Goal: Transaction & Acquisition: Purchase product/service

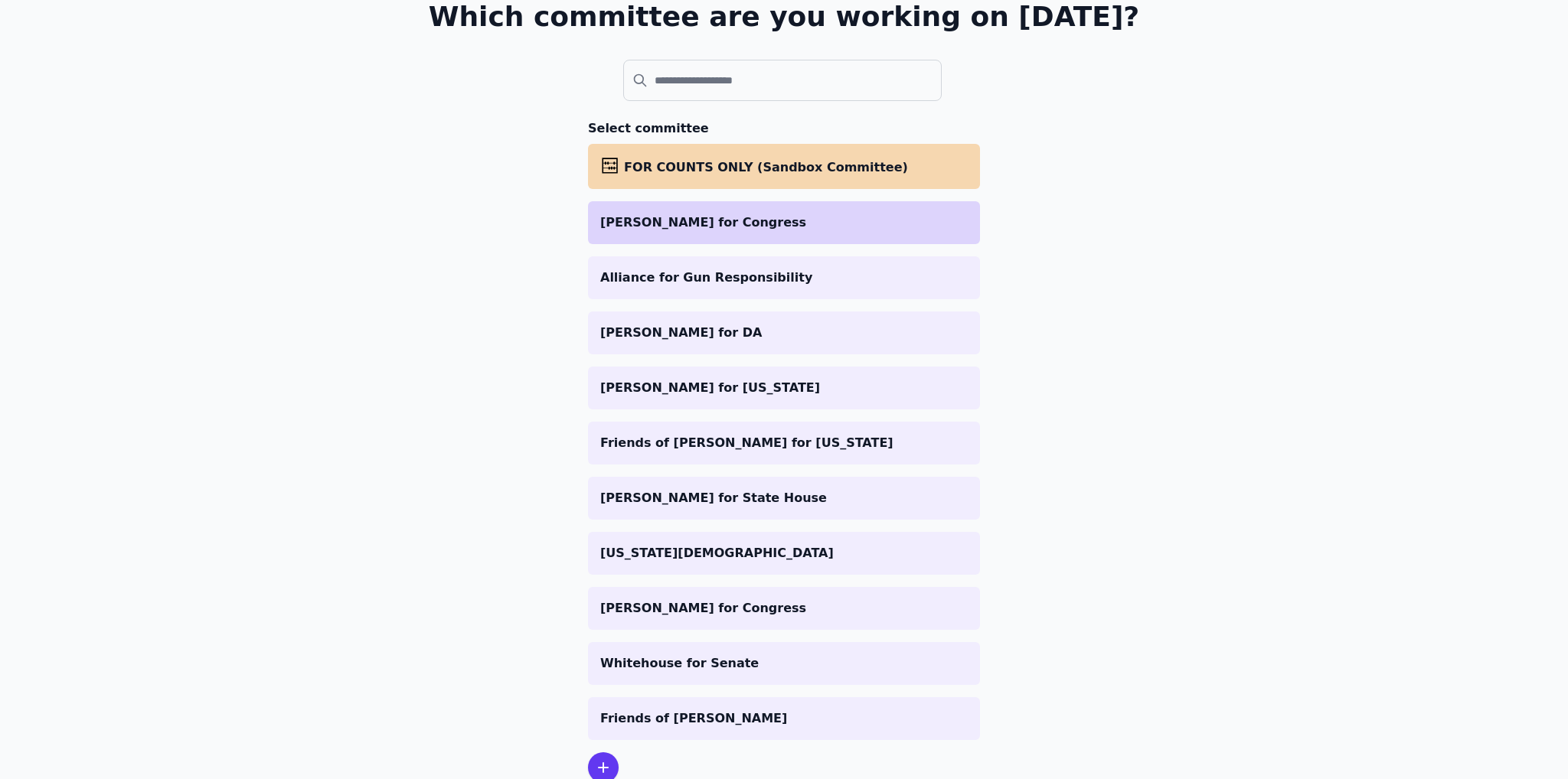
scroll to position [153, 0]
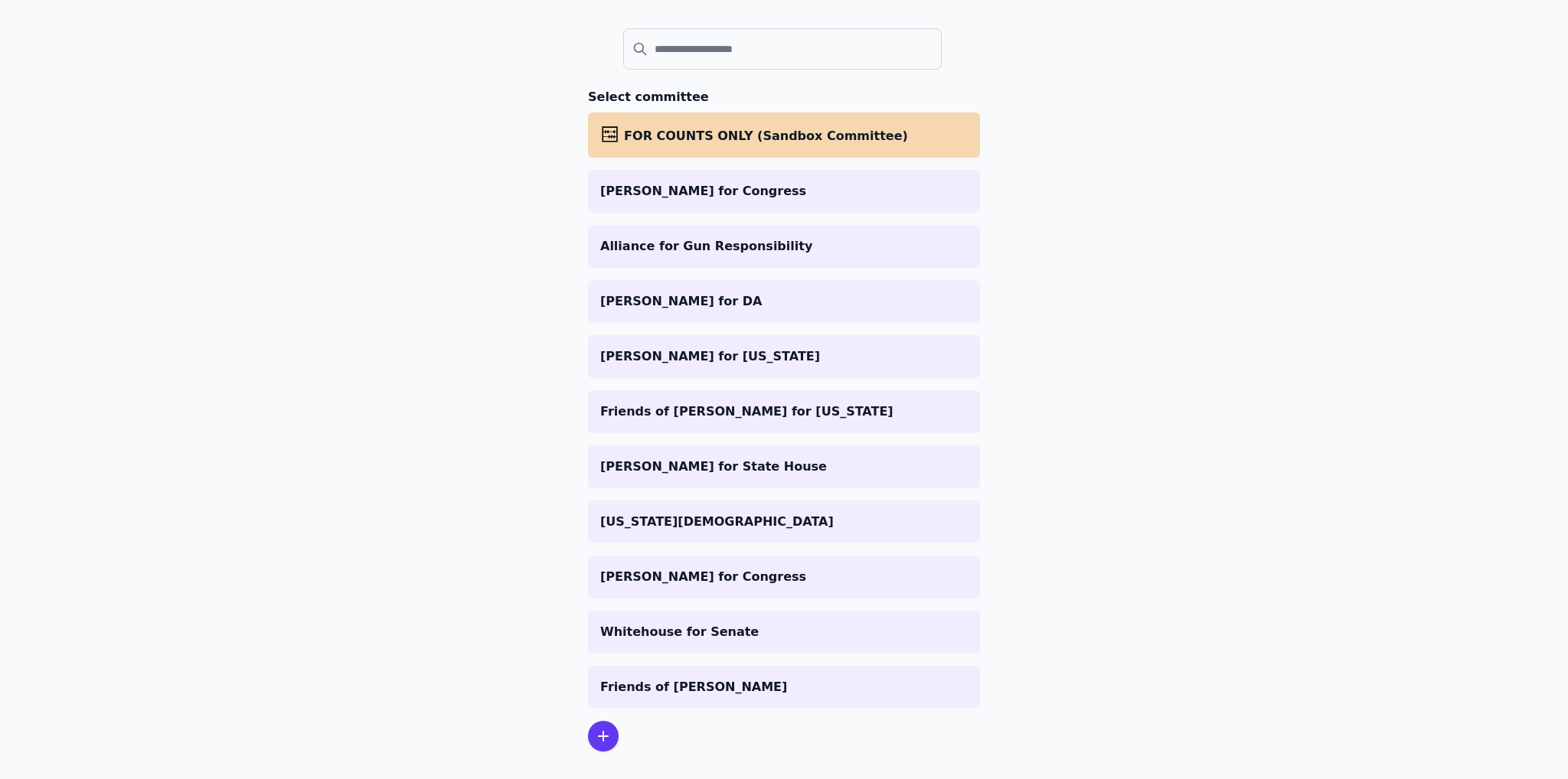
click at [602, 736] on icon at bounding box center [603, 737] width 19 height 19
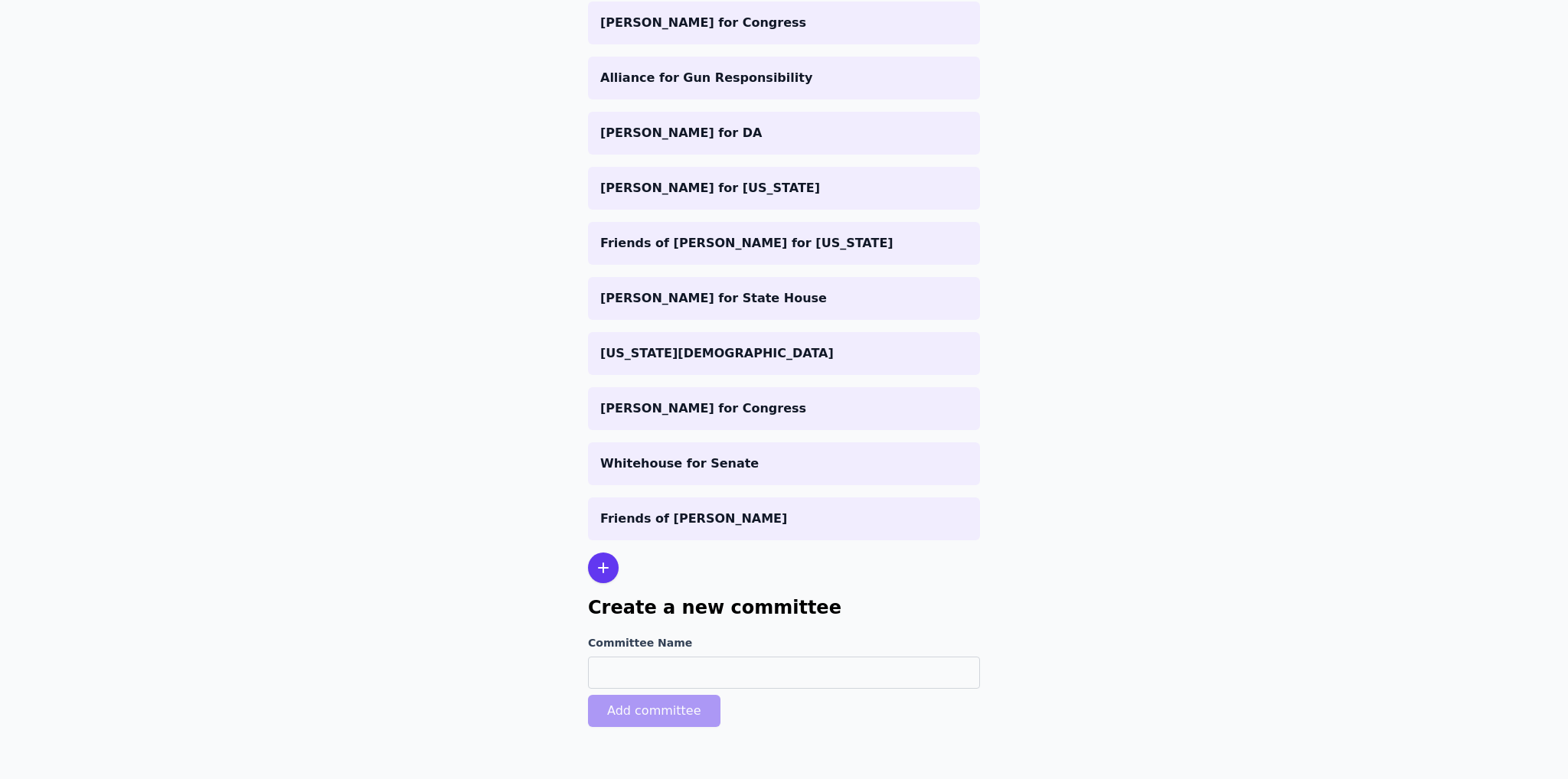
scroll to position [322, 0]
click at [629, 675] on input "Committee Name" at bounding box center [784, 672] width 392 height 32
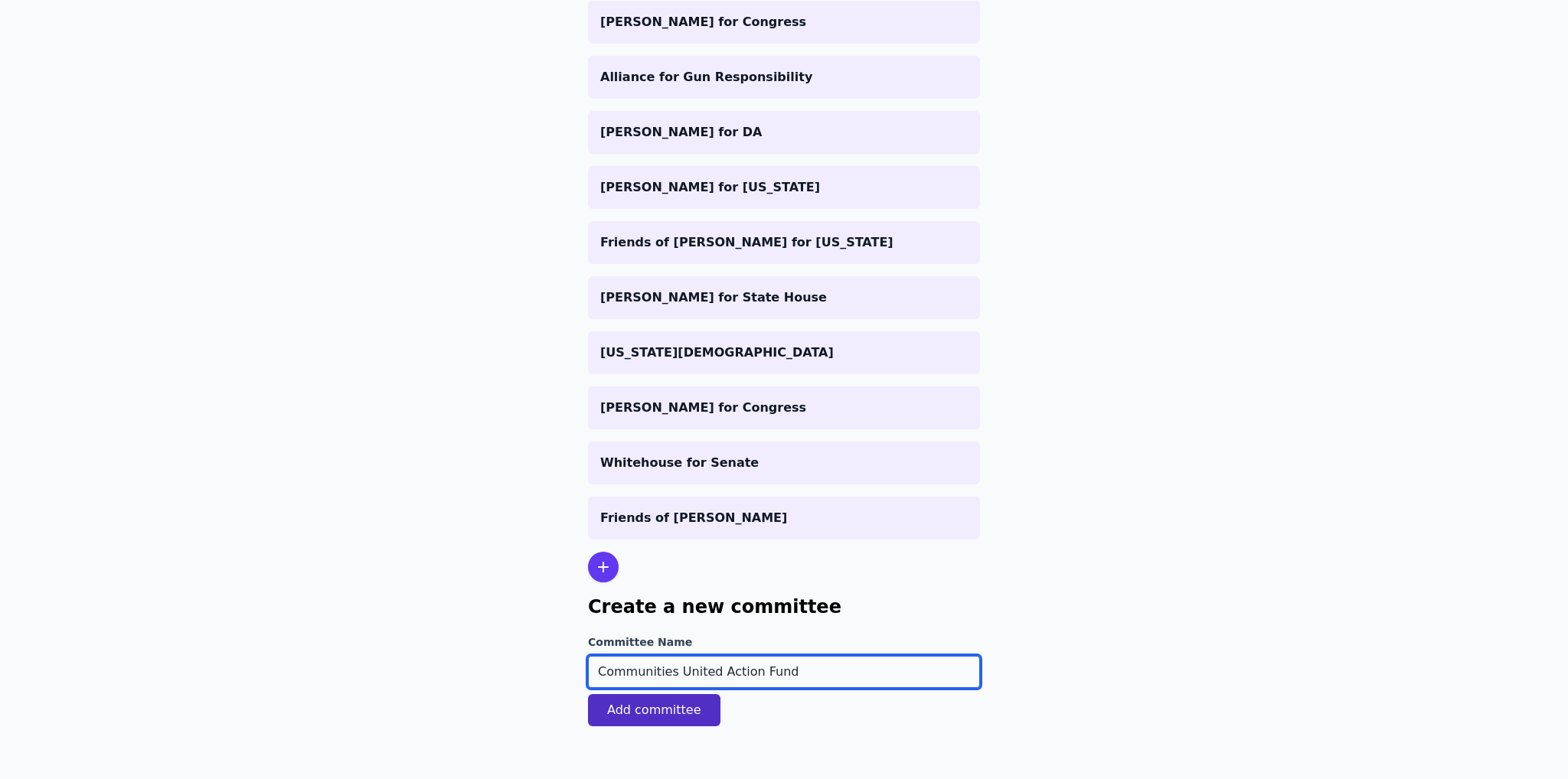
type input "Communities United Action Fund"
click at [642, 714] on button "Add committee" at bounding box center [654, 710] width 132 height 32
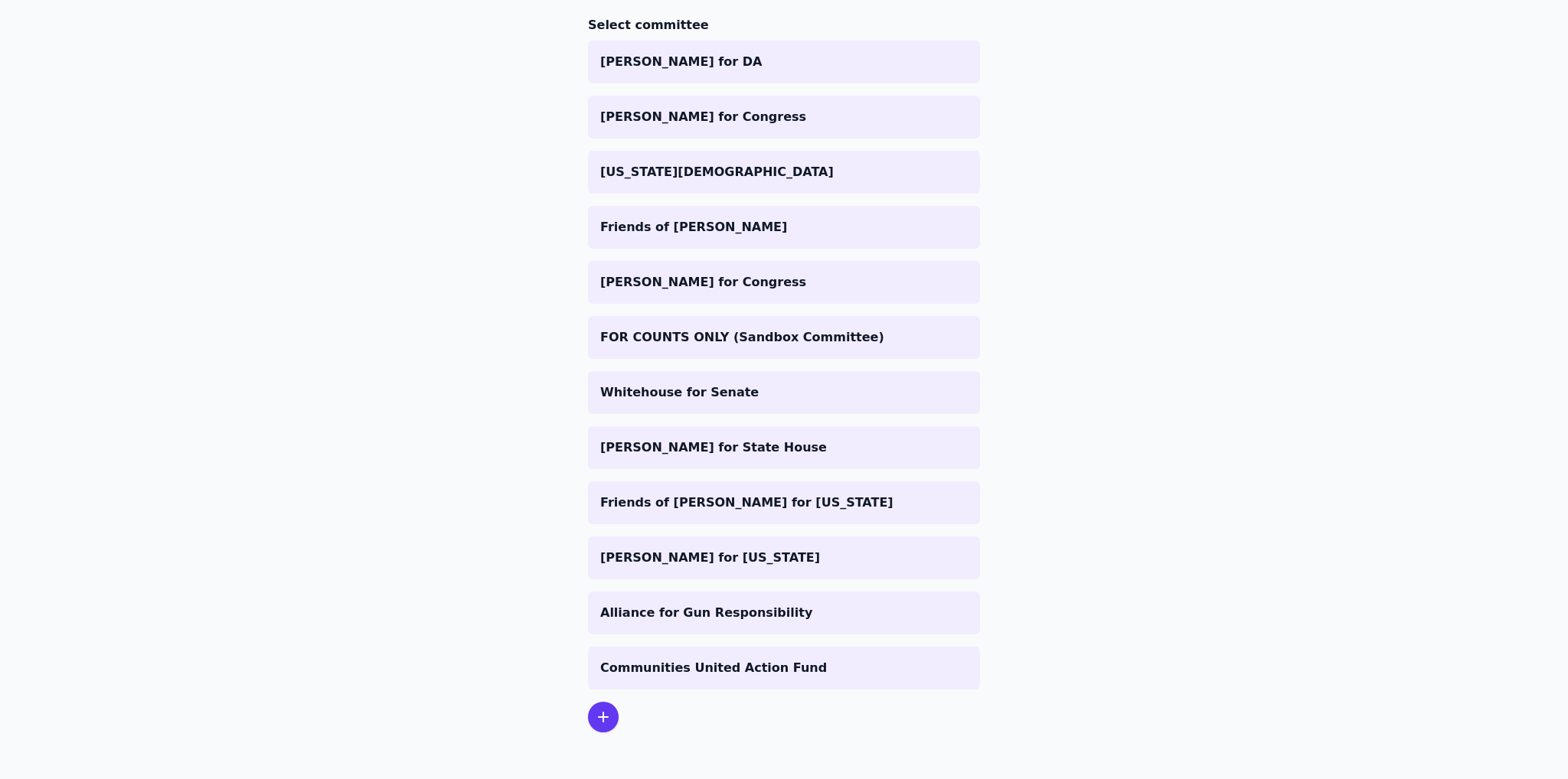
scroll to position [279, 0]
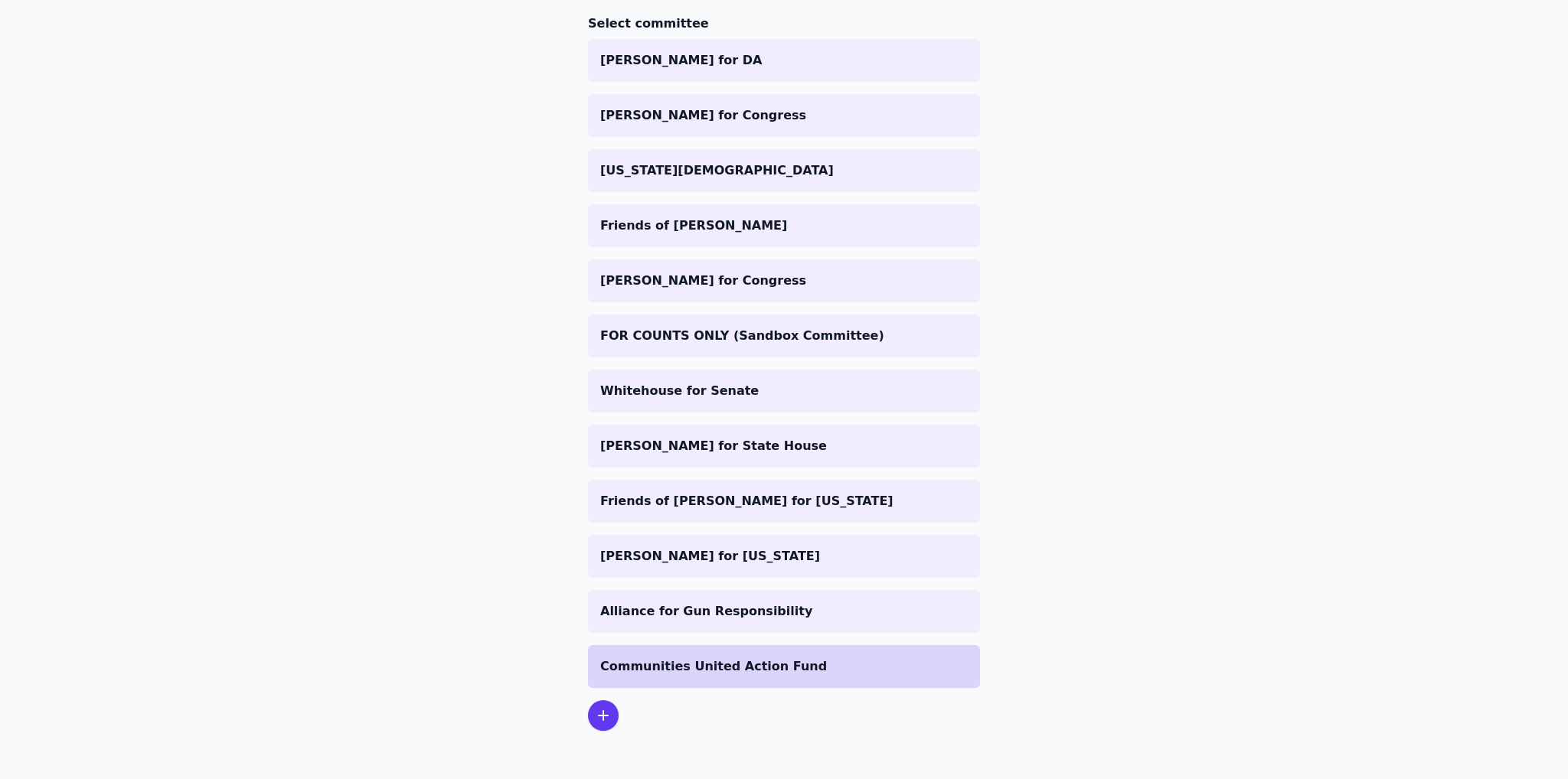
click at [638, 671] on p "Communities United Action Fund" at bounding box center [784, 667] width 367 height 19
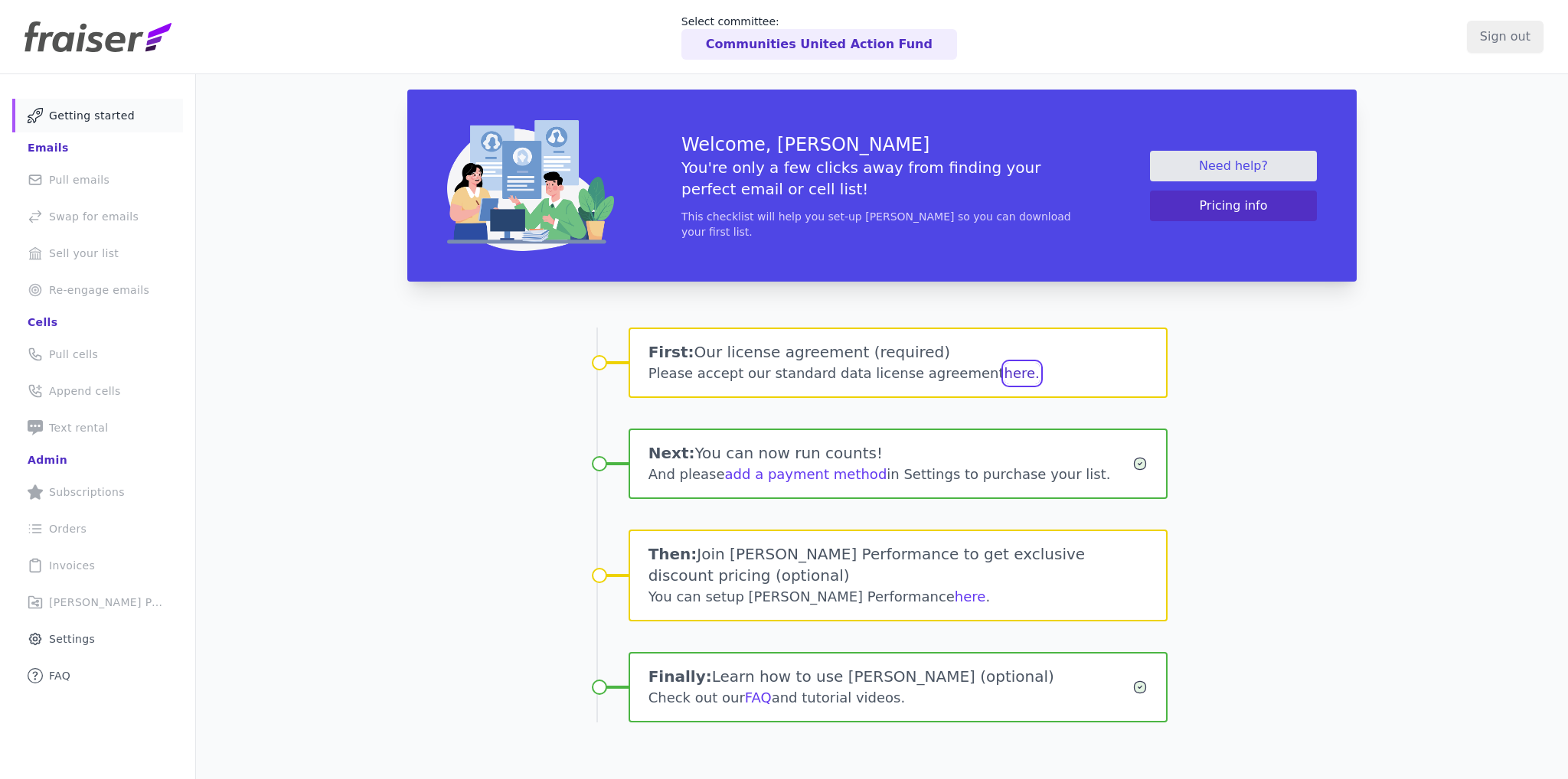
click at [1004, 374] on button "here." at bounding box center [1021, 373] width 35 height 22
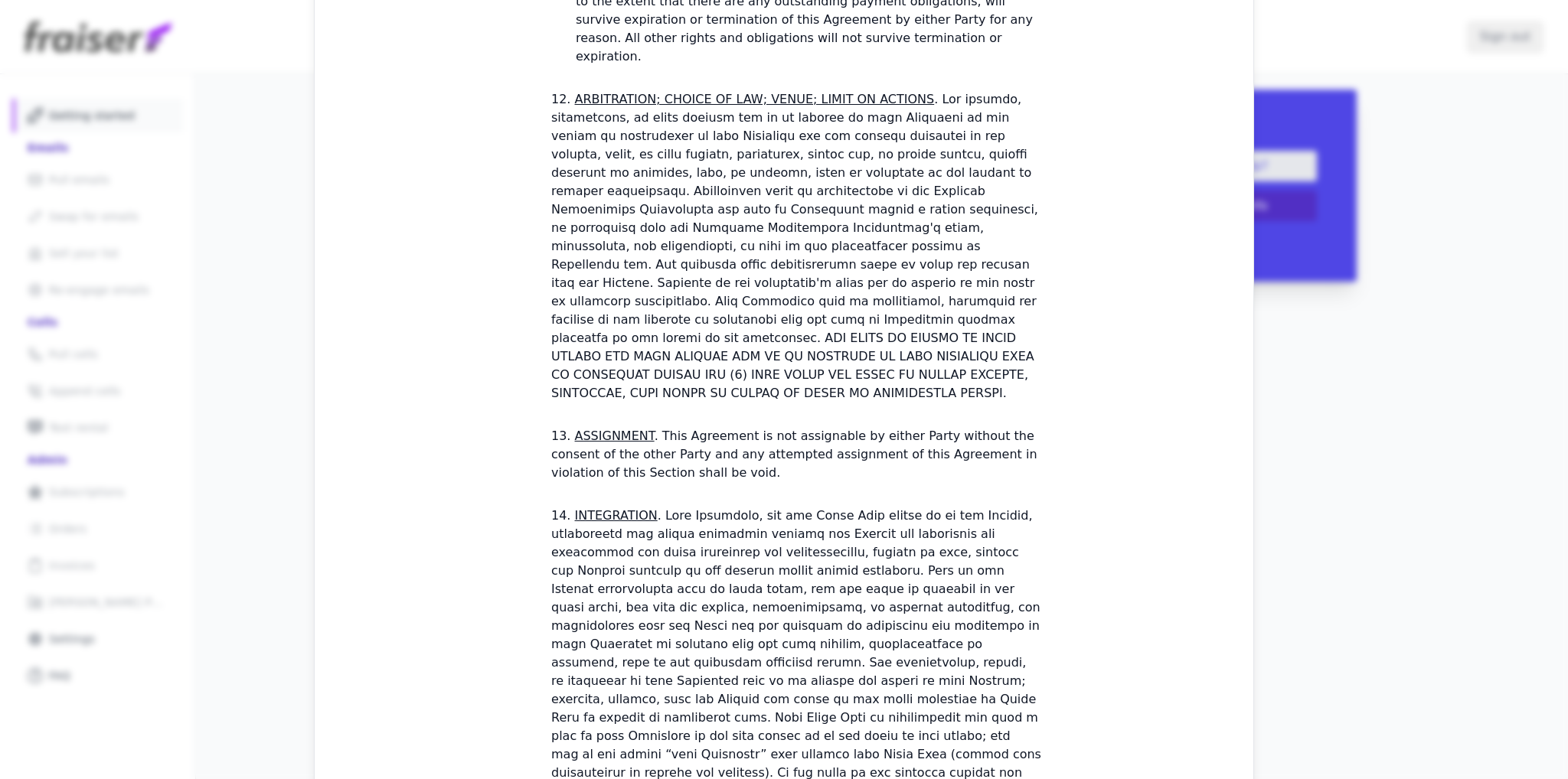
scroll to position [4143, 0]
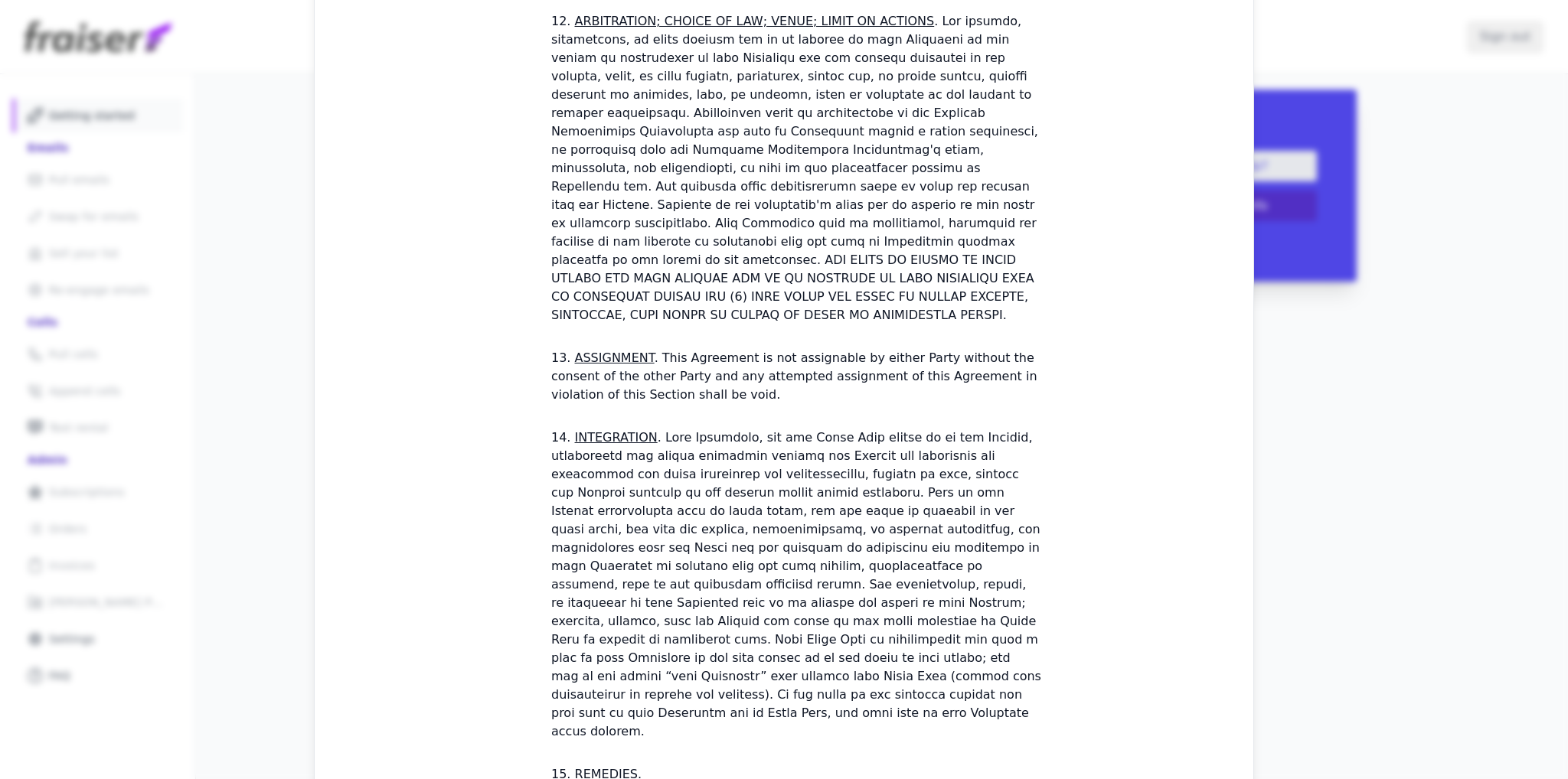
checkbox input "true"
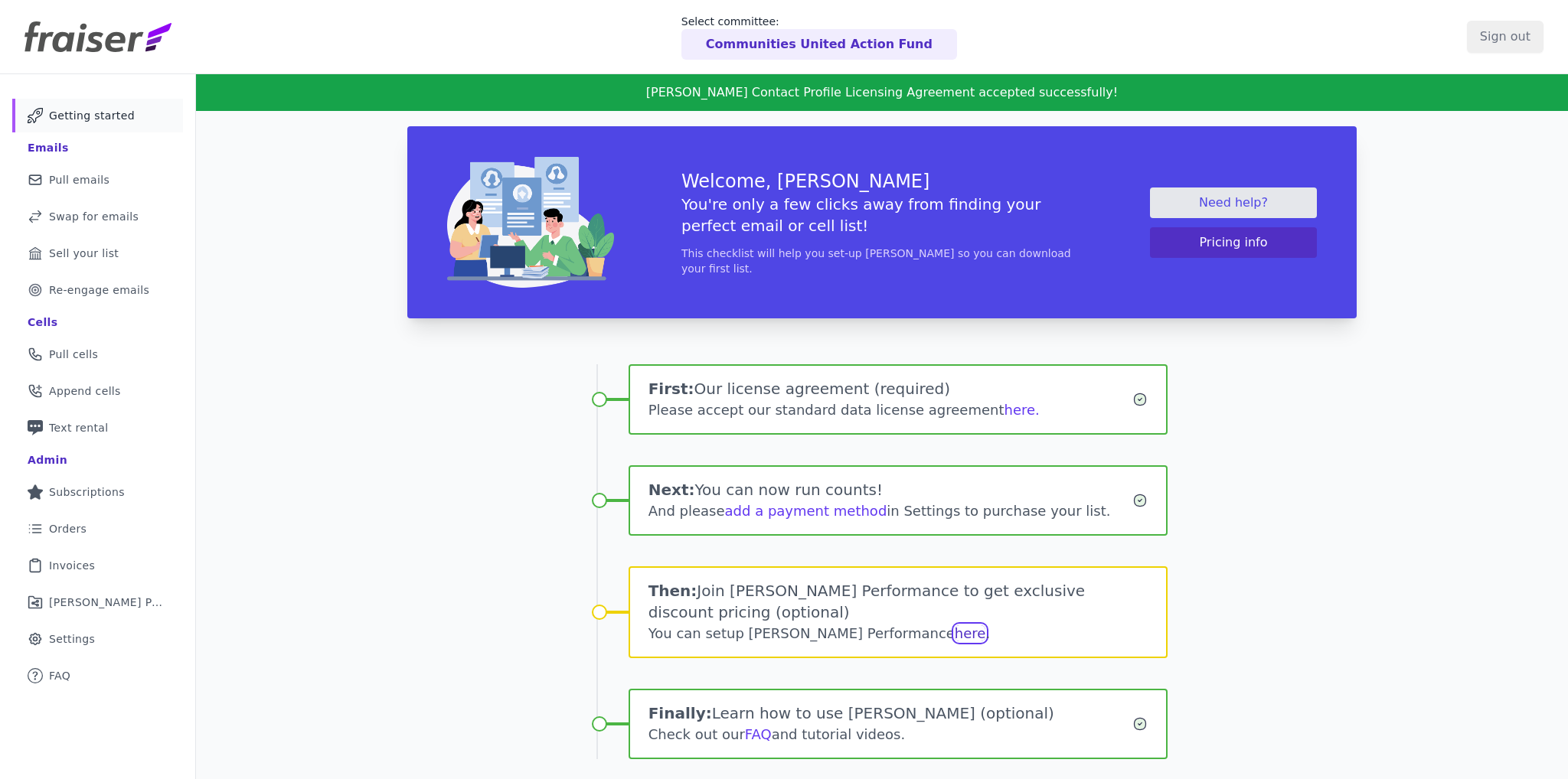
click at [955, 626] on link "here" at bounding box center [970, 633] width 31 height 16
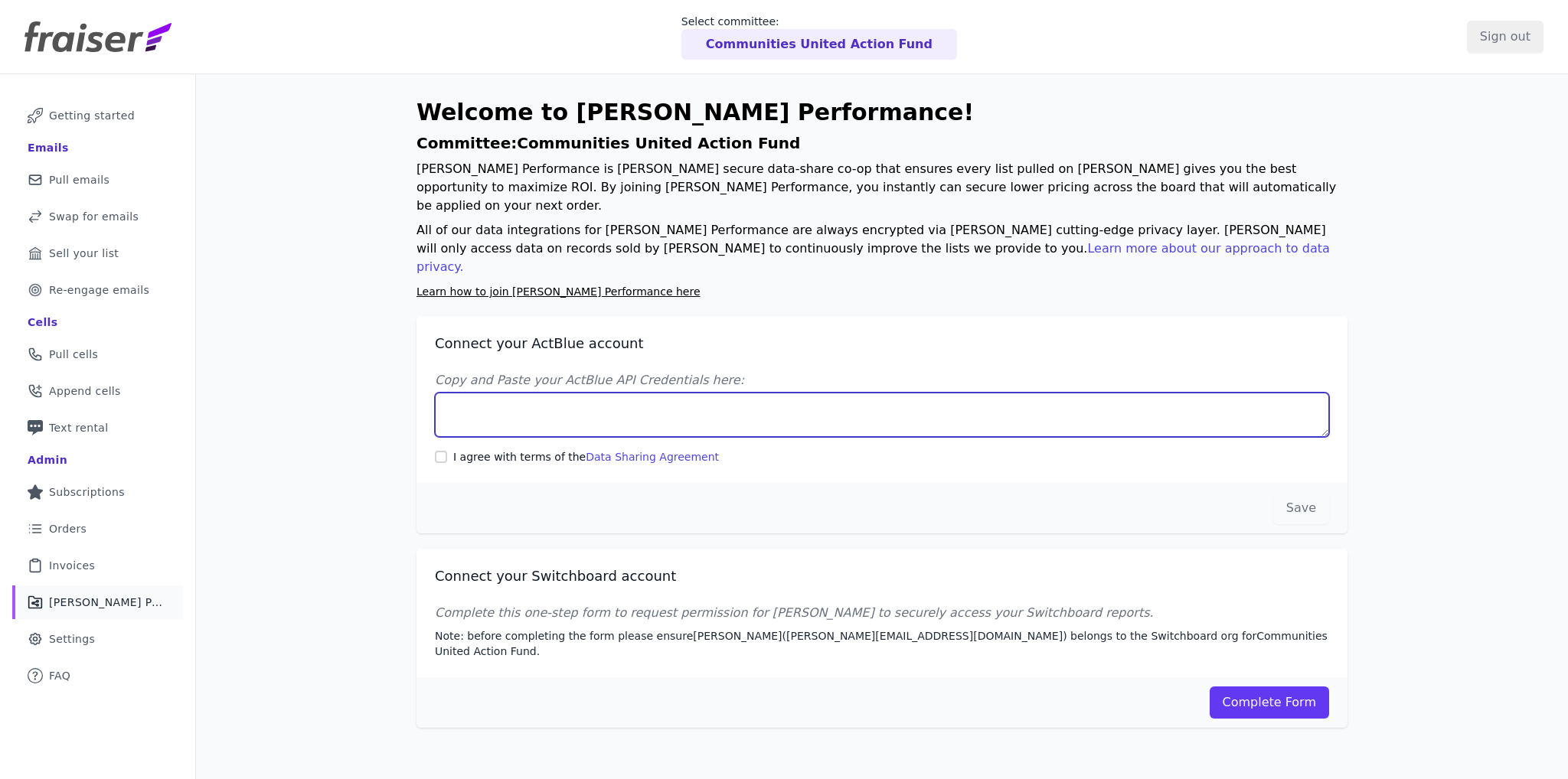
click at [571, 393] on textarea "Copy and Paste your ActBlue API Credentials here:" at bounding box center [882, 414] width 894 height 44
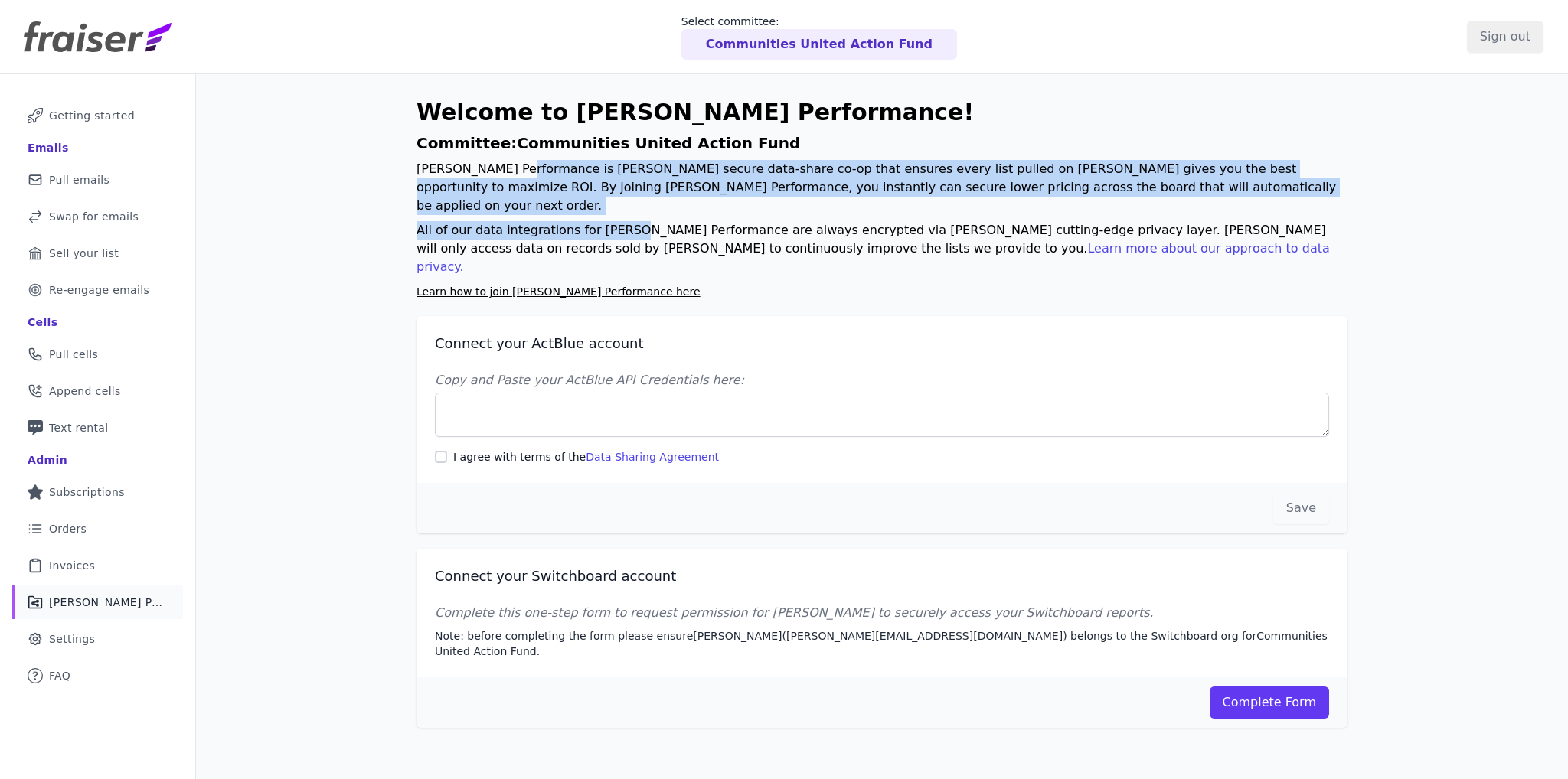
drag, startPoint x: 497, startPoint y: 164, endPoint x: 610, endPoint y: 205, distance: 120.2
click at [610, 205] on div "Welcome to Fraiser Performance! Committee: Communities United Action Fund Frais…" at bounding box center [881, 199] width 931 height 202
click at [610, 221] on p "All of our data integrations for Fraiser Performance are always encrypted via F…" at bounding box center [881, 248] width 931 height 55
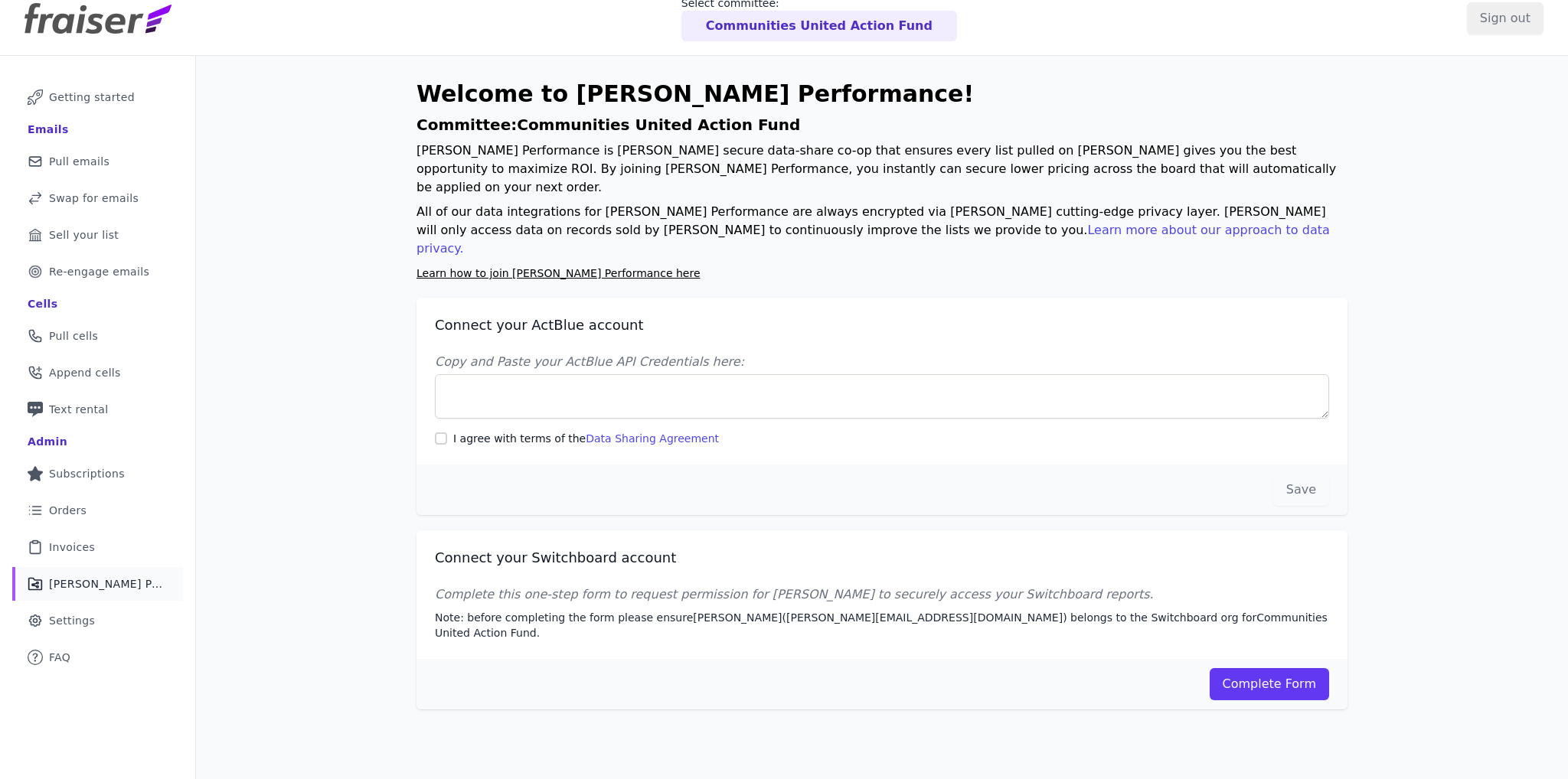
scroll to position [73, 0]
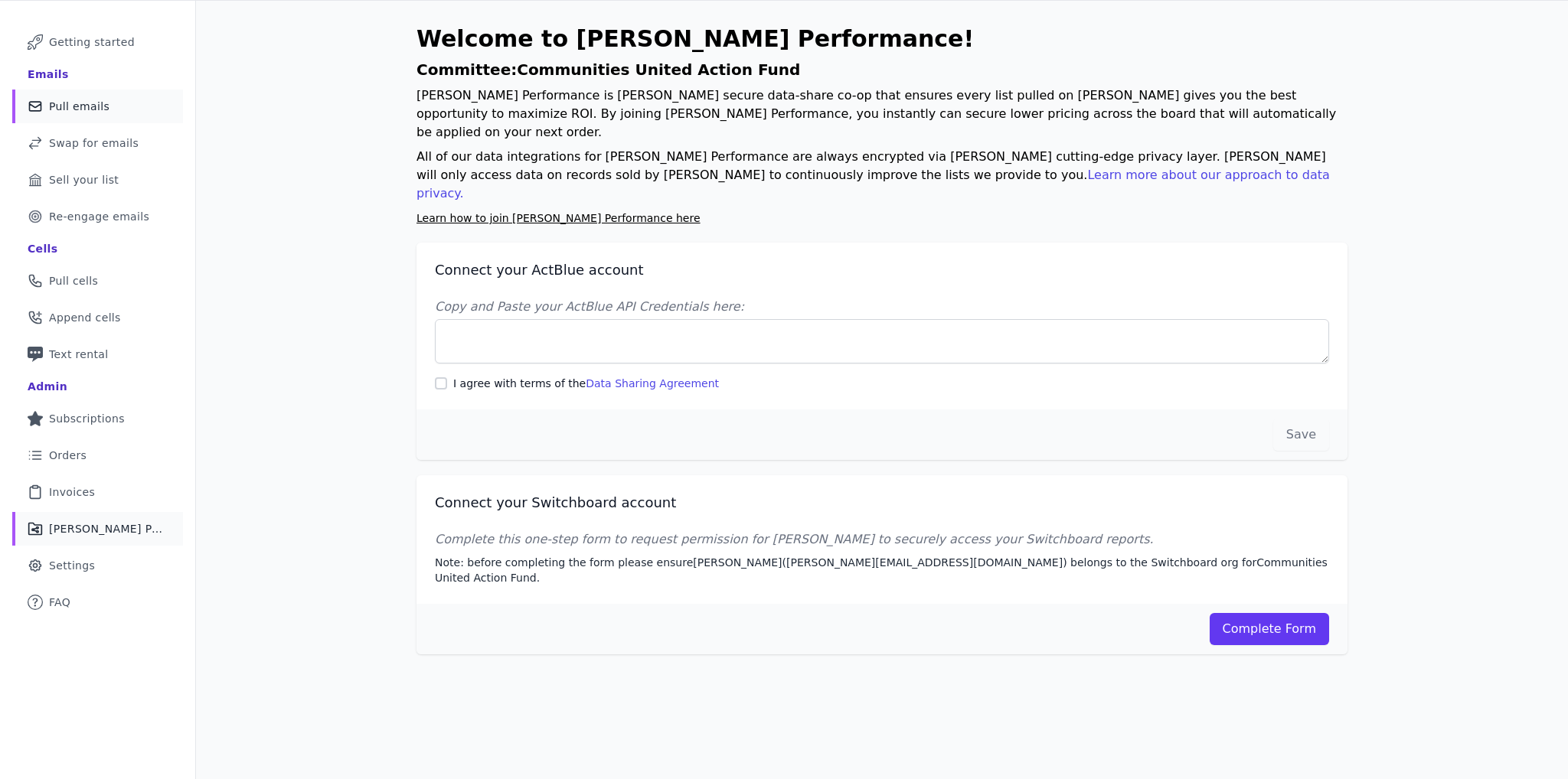
click at [99, 106] on span "Pull emails" at bounding box center [79, 106] width 60 height 15
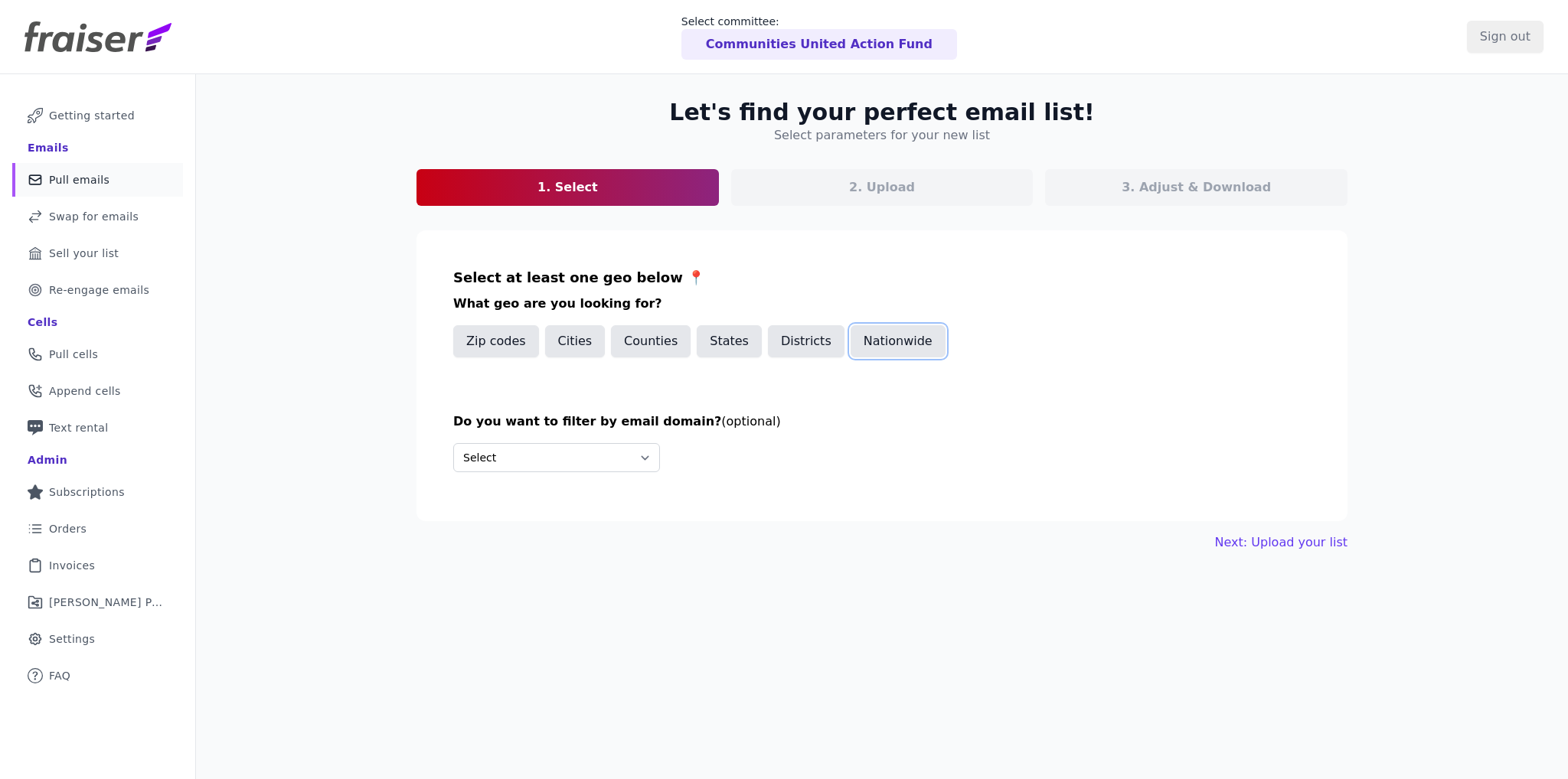
click at [850, 336] on button "Nationwide" at bounding box center [897, 341] width 95 height 32
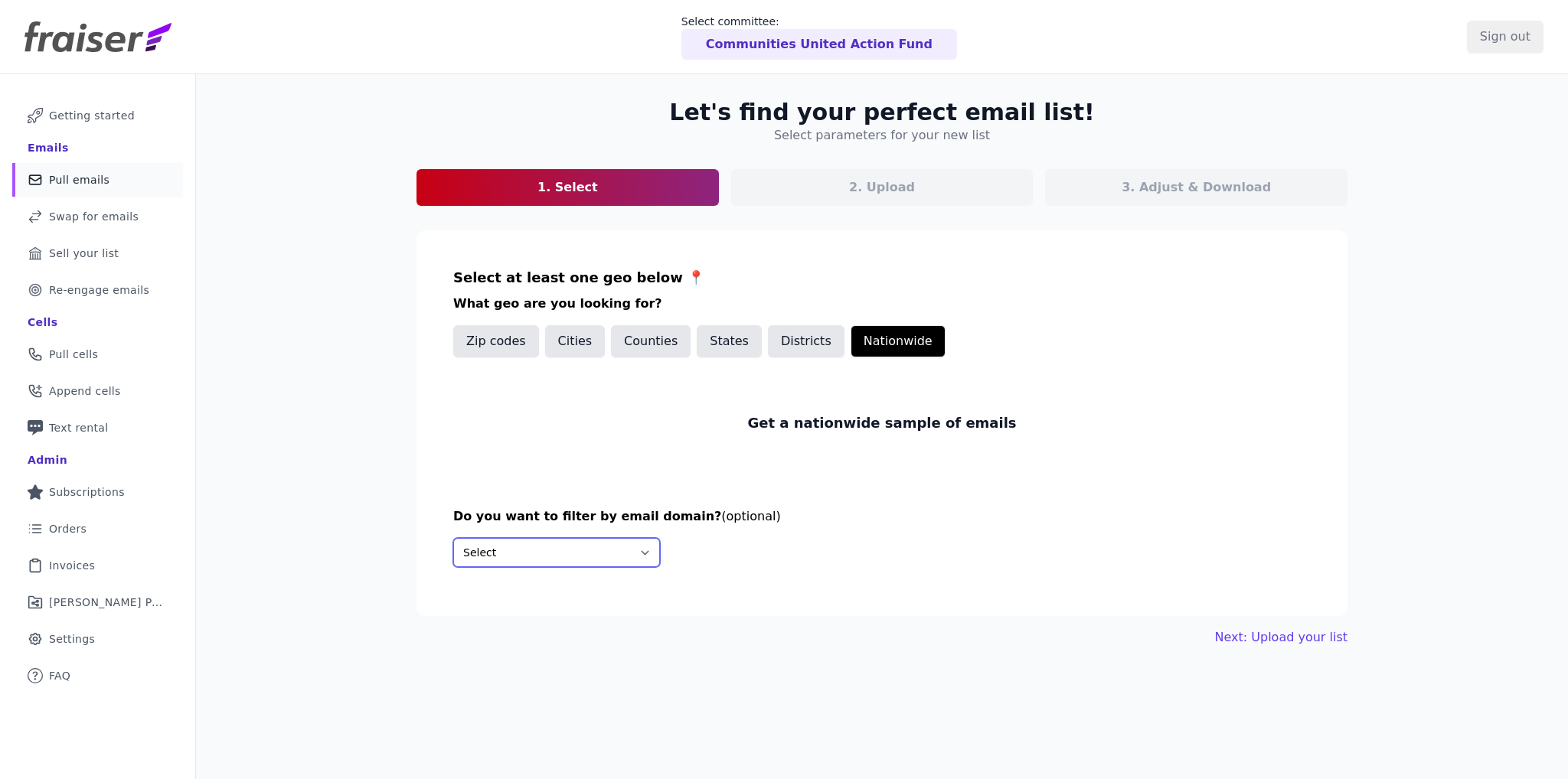
click at [530, 543] on select "Select Include only these domains Include none of these domains" at bounding box center [556, 553] width 207 height 29
click at [768, 472] on section "Select at least one geo below 📍 What geo are you looking for? Zip codes Cities …" at bounding box center [881, 423] width 931 height 386
click at [1258, 634] on link "Next: Upload your list" at bounding box center [1281, 638] width 132 height 19
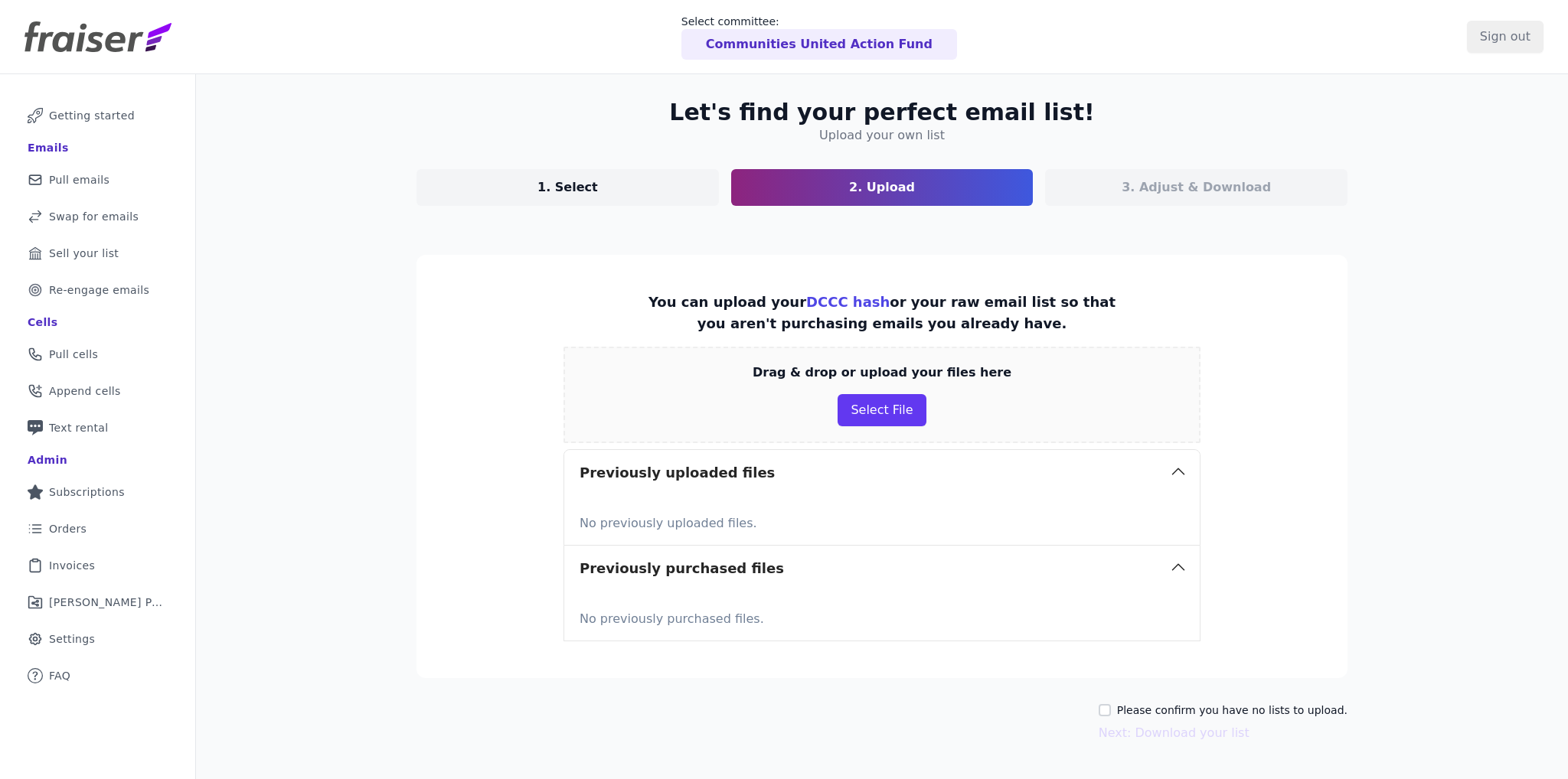
click at [445, 446] on section "You can upload your DCCC hash or your raw email list so that you aren't purchas…" at bounding box center [881, 466] width 931 height 424
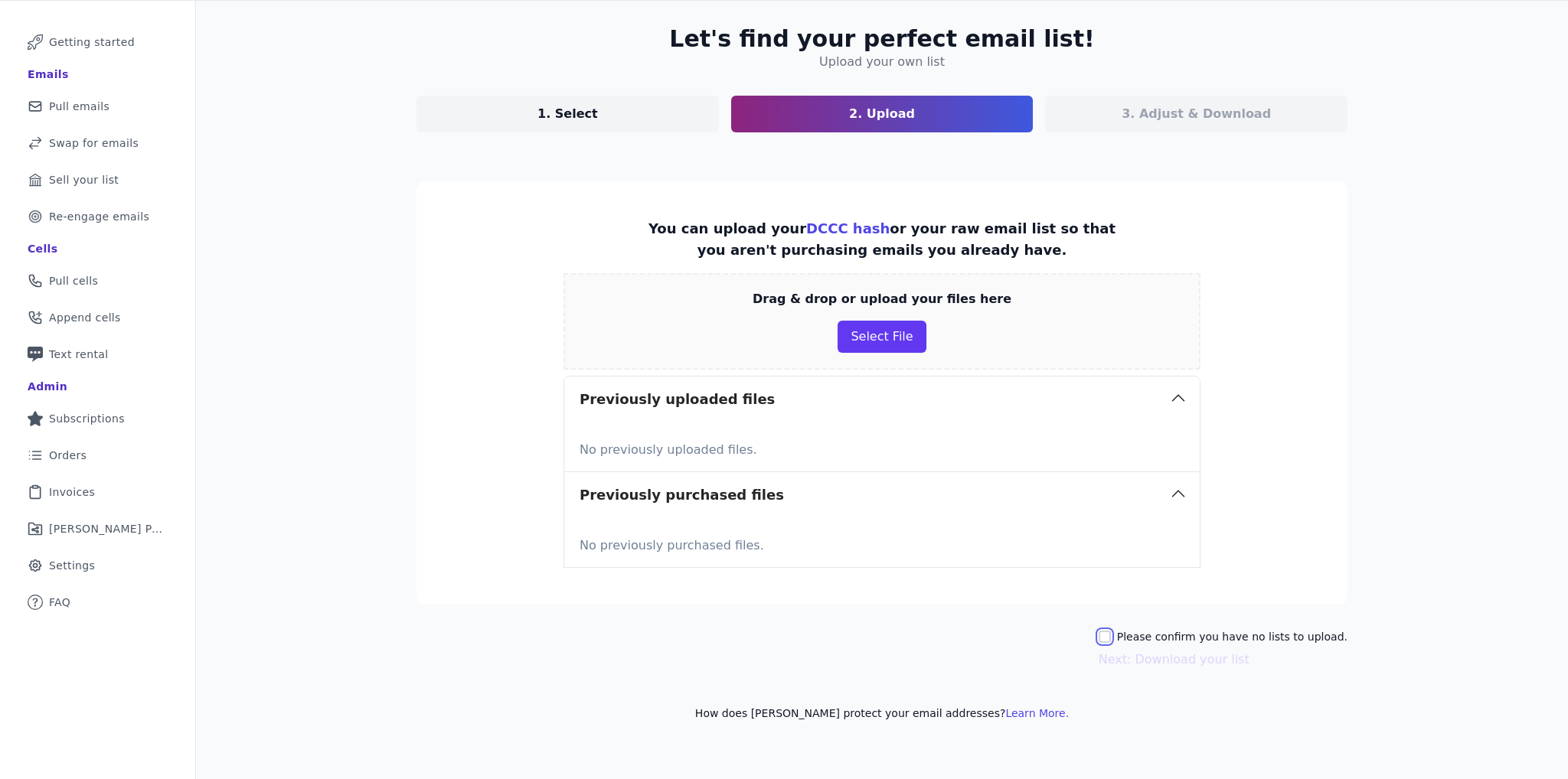
click at [1110, 637] on input "Please confirm you have no lists to upload." at bounding box center [1104, 636] width 12 height 12
checkbox input "true"
click at [1136, 661] on button "Next: Download your list" at bounding box center [1173, 661] width 150 height 19
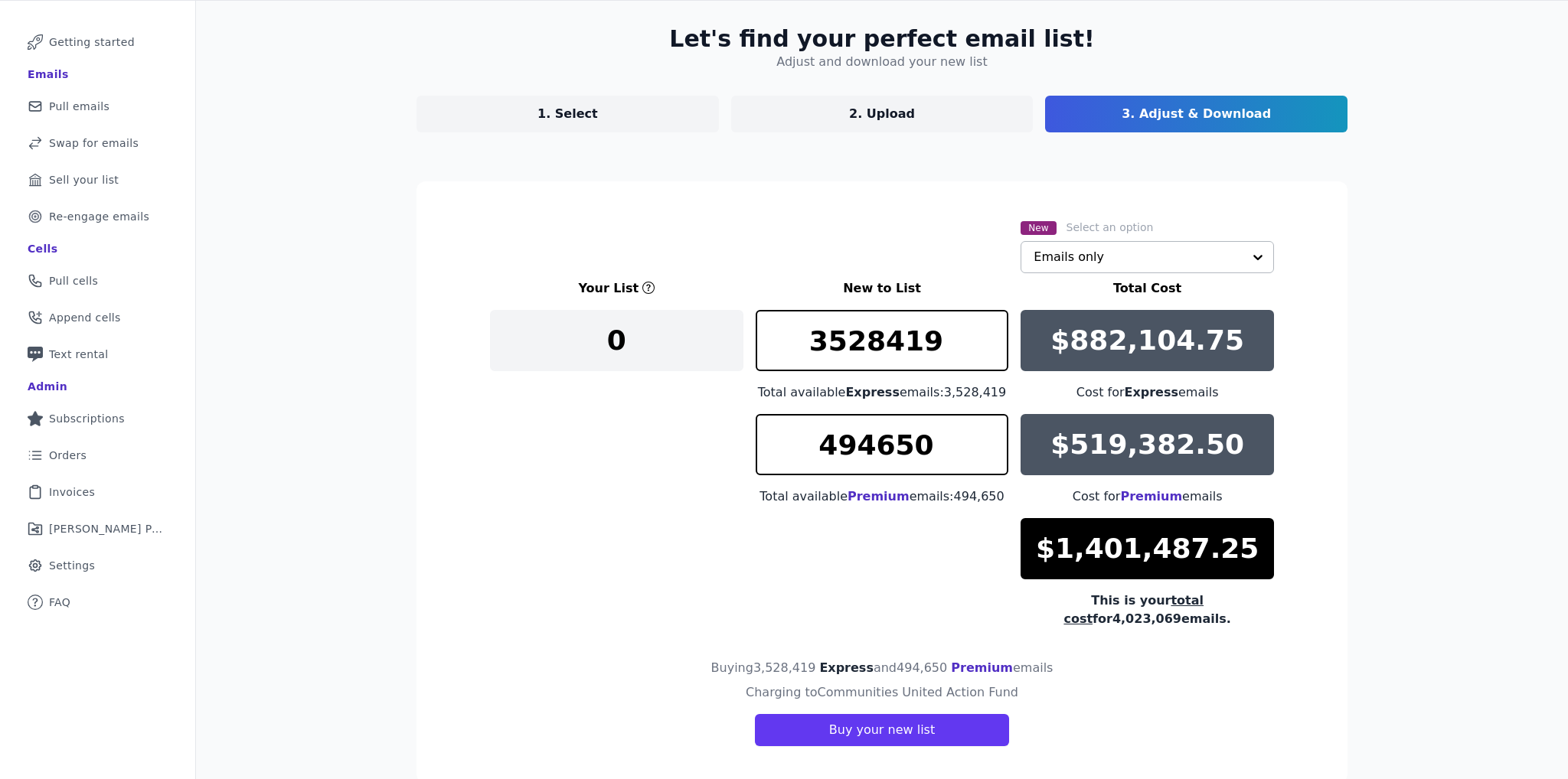
click at [1104, 251] on input "text" at bounding box center [1138, 257] width 209 height 31
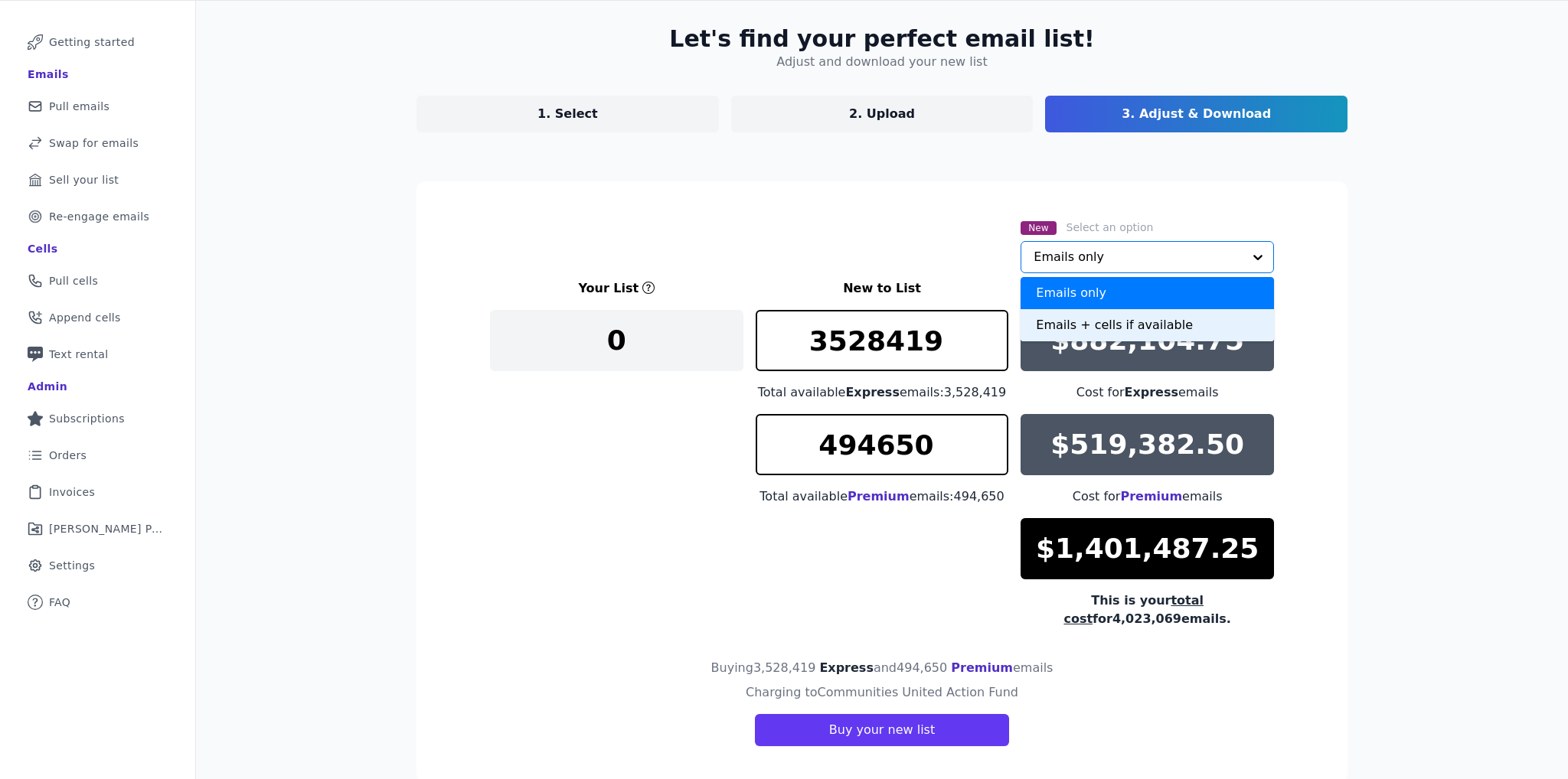
click at [1044, 322] on div "Emails + cells if available" at bounding box center [1147, 325] width 254 height 32
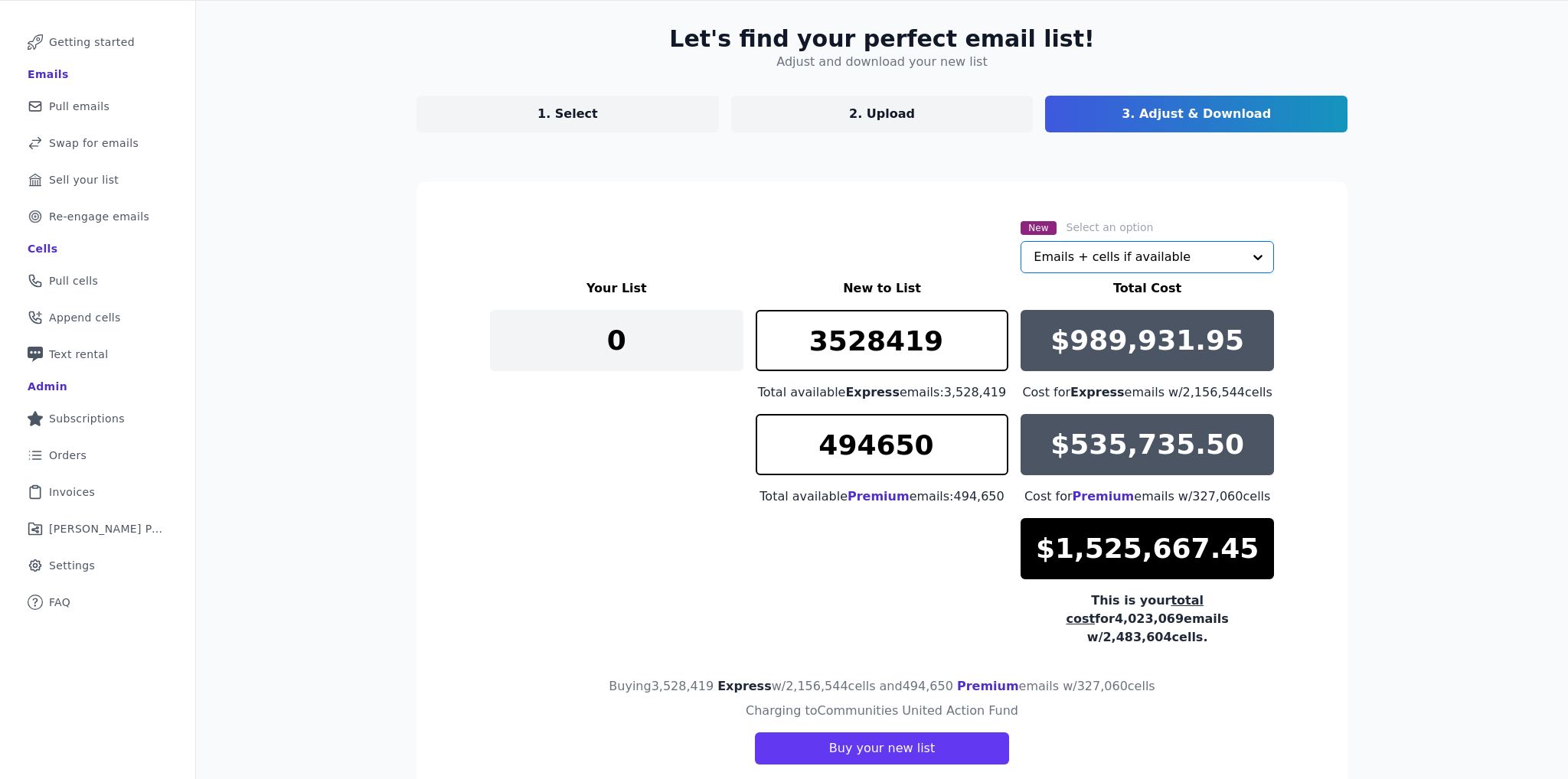
click at [909, 223] on div "New Select an option Option Emails + cells if available, selected. Select is fo…" at bounding box center [881, 245] width 784 height 55
drag, startPoint x: 939, startPoint y: 351, endPoint x: 783, endPoint y: 344, distance: 156.2
click at [783, 344] on input "3528419" at bounding box center [882, 340] width 254 height 61
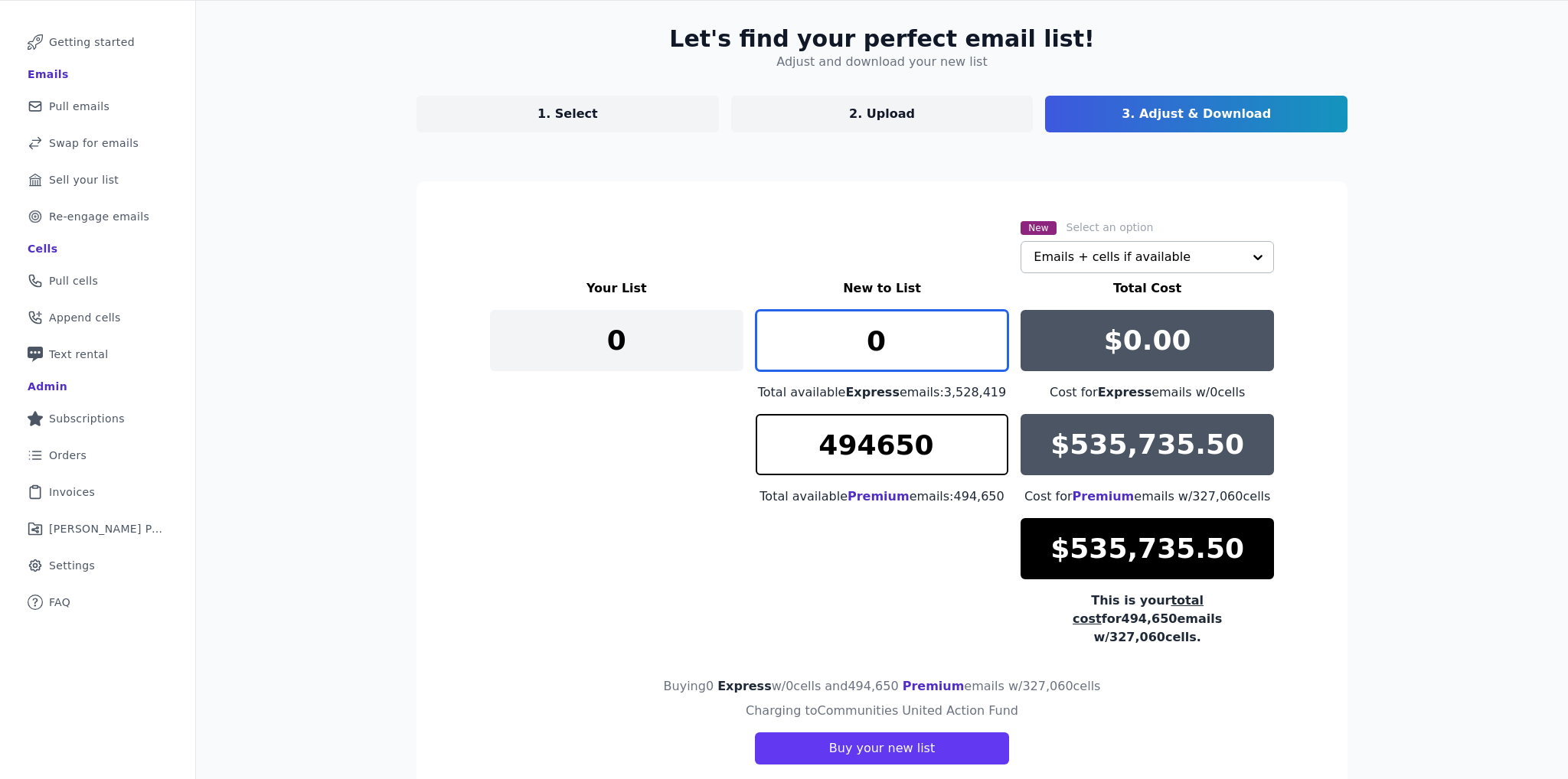
type input "0"
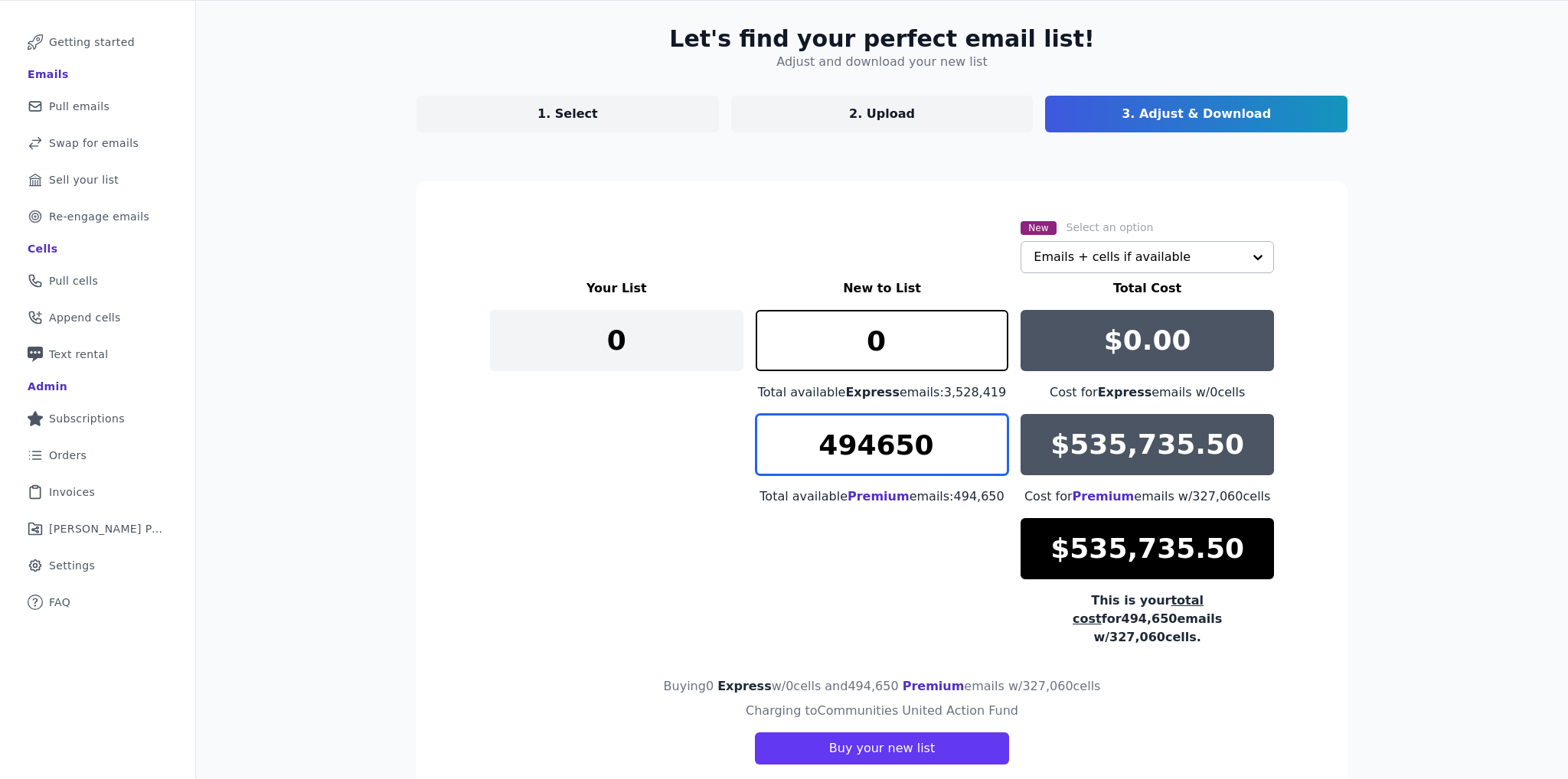
drag, startPoint x: 939, startPoint y: 444, endPoint x: 801, endPoint y: 450, distance: 138.1
click at [801, 450] on input "494650" at bounding box center [882, 444] width 254 height 61
drag, startPoint x: 1148, startPoint y: 454, endPoint x: 1181, endPoint y: 456, distance: 33.1
click at [1181, 456] on p "$535,735.50" at bounding box center [1147, 444] width 194 height 31
drag, startPoint x: 931, startPoint y: 450, endPoint x: 812, endPoint y: 450, distance: 119.0
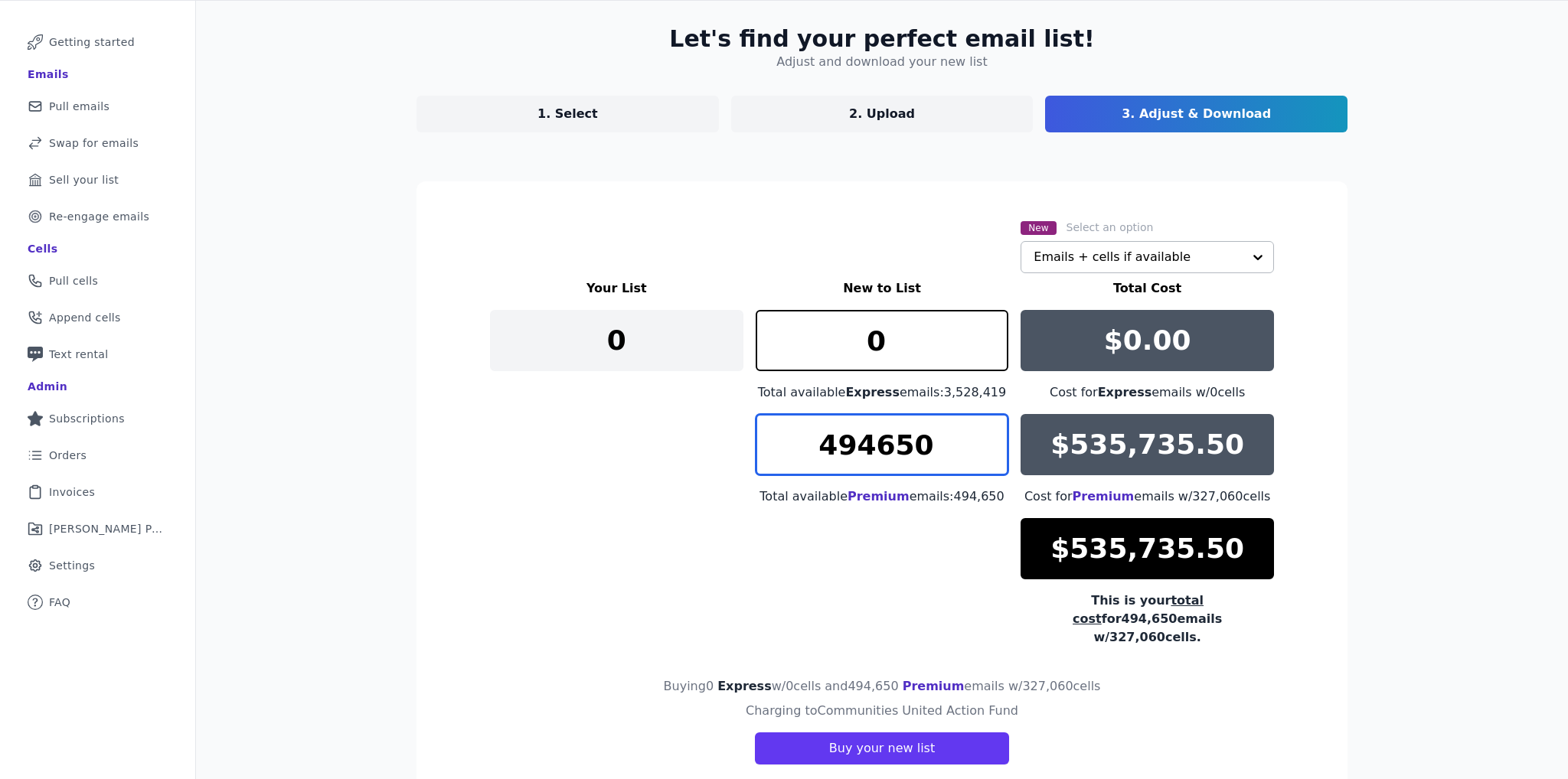
click at [812, 450] on input "494650" at bounding box center [882, 444] width 254 height 61
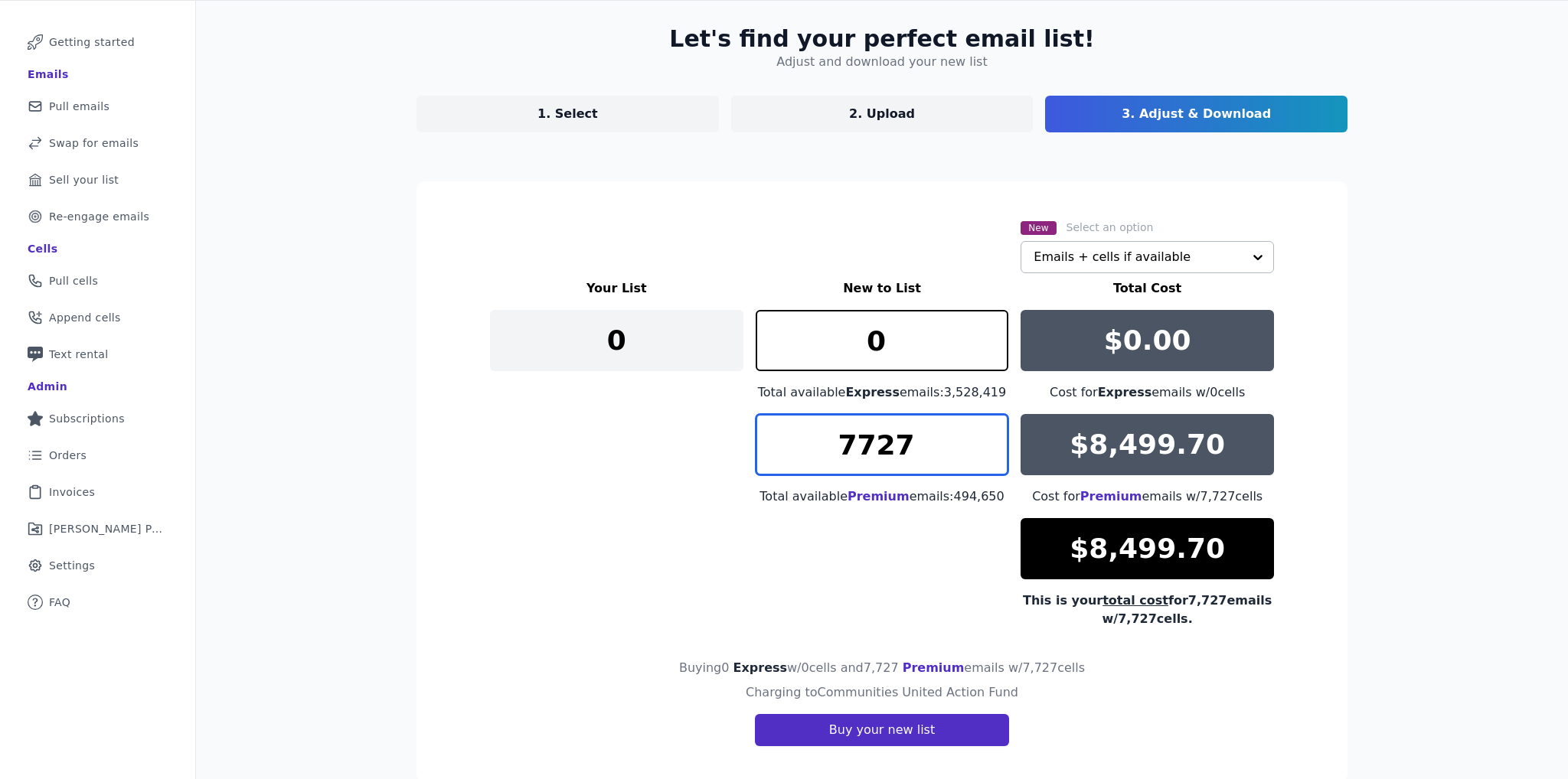
type input "7727"
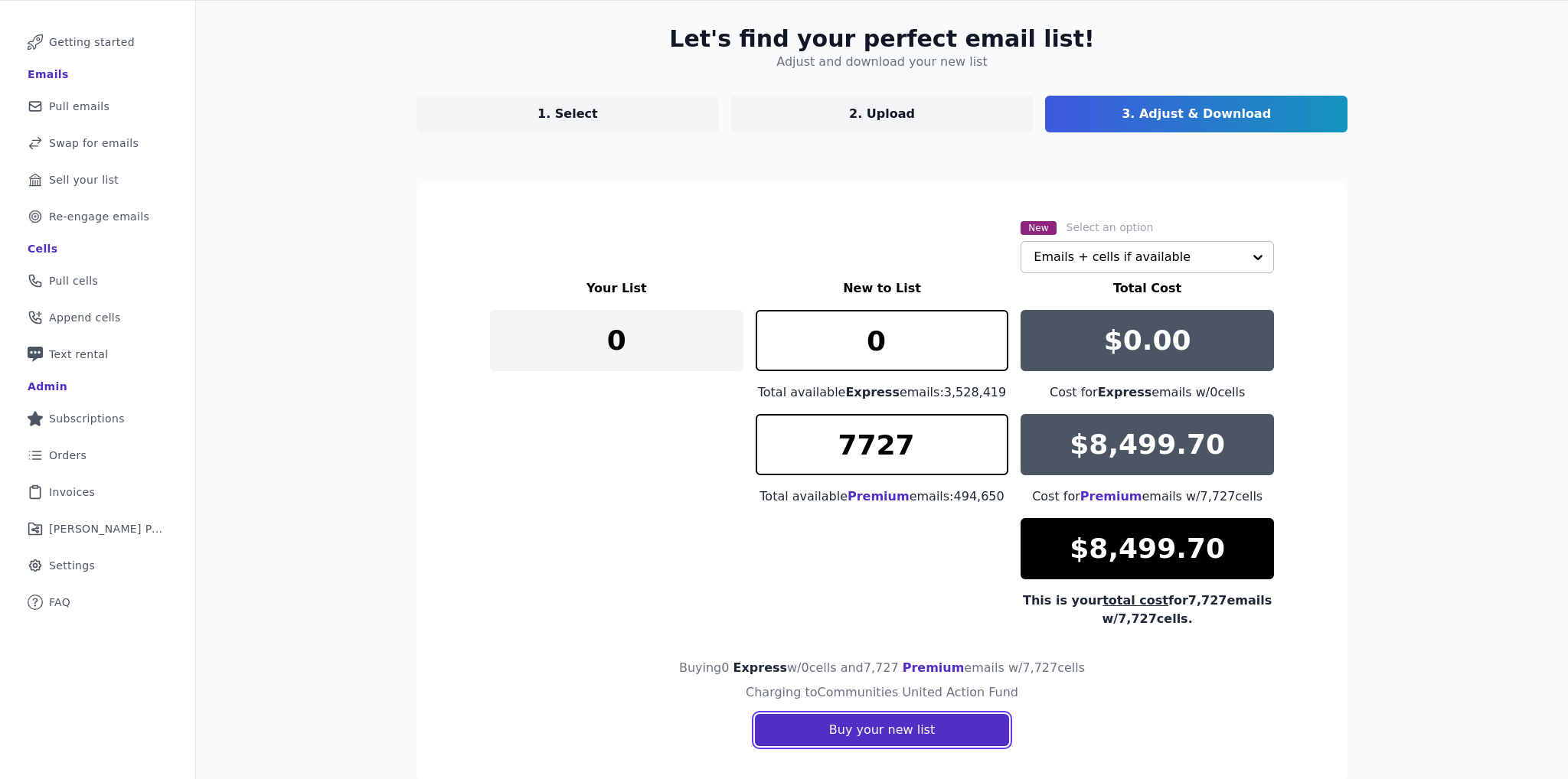
click at [876, 732] on button "Buy your new list" at bounding box center [881, 730] width 254 height 32
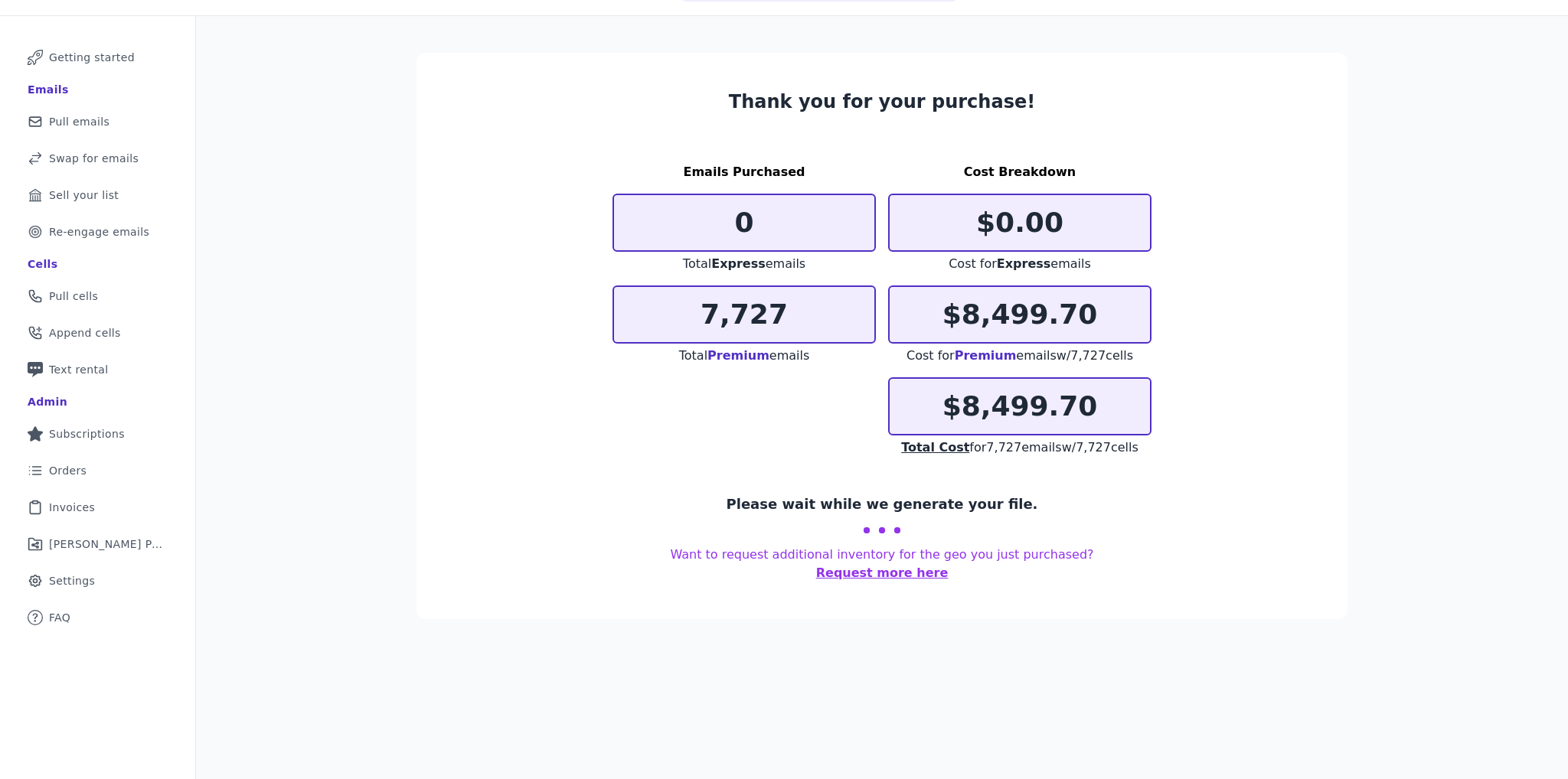
scroll to position [73, 0]
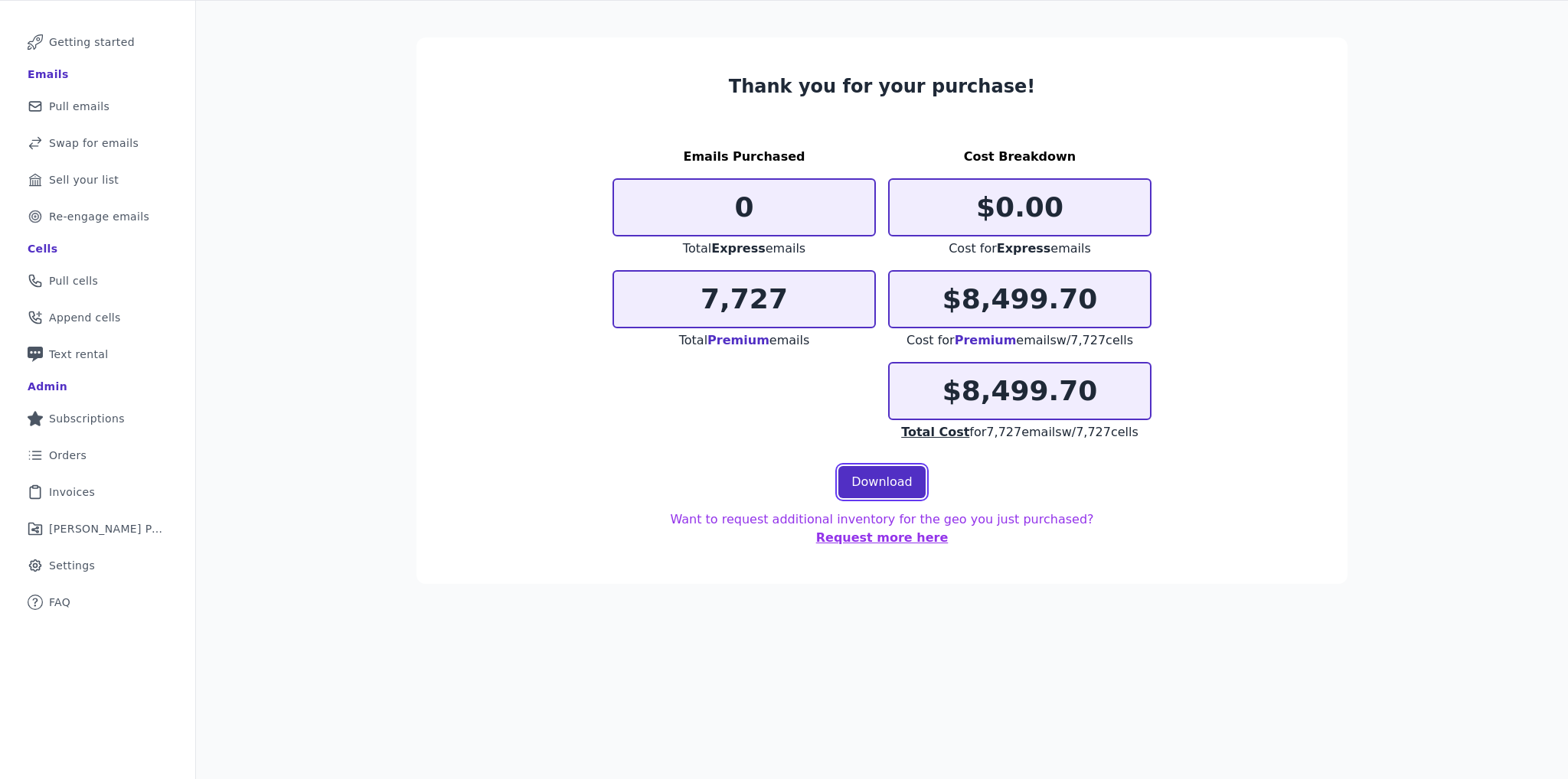
click at [877, 481] on link "Download" at bounding box center [881, 482] width 87 height 32
